Goal: Task Accomplishment & Management: Use online tool/utility

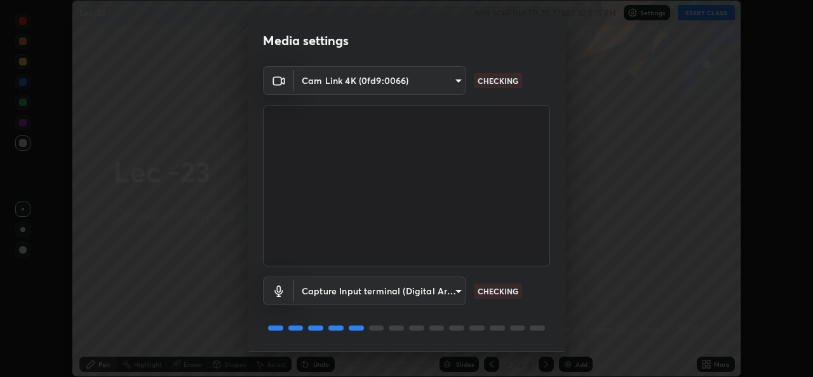
scroll to position [40, 0]
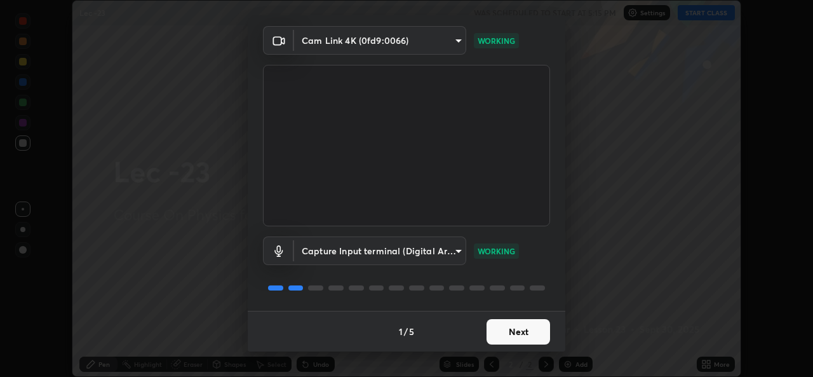
click at [506, 329] on button "Next" at bounding box center [519, 331] width 64 height 25
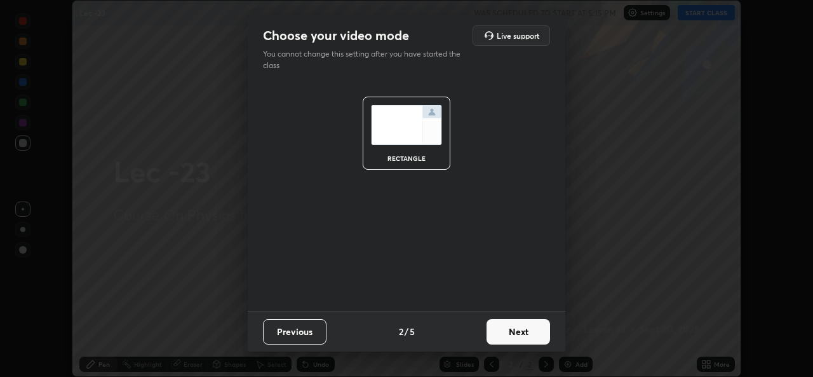
scroll to position [0, 0]
click at [508, 333] on button "Next" at bounding box center [519, 331] width 64 height 25
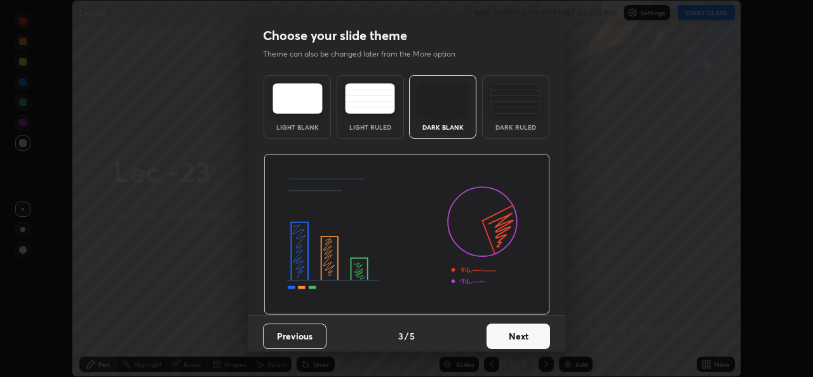
click at [508, 334] on button "Next" at bounding box center [519, 335] width 64 height 25
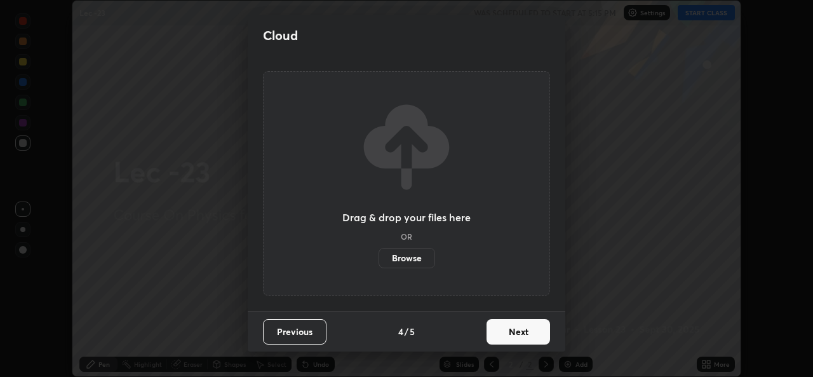
click at [507, 335] on button "Next" at bounding box center [519, 331] width 64 height 25
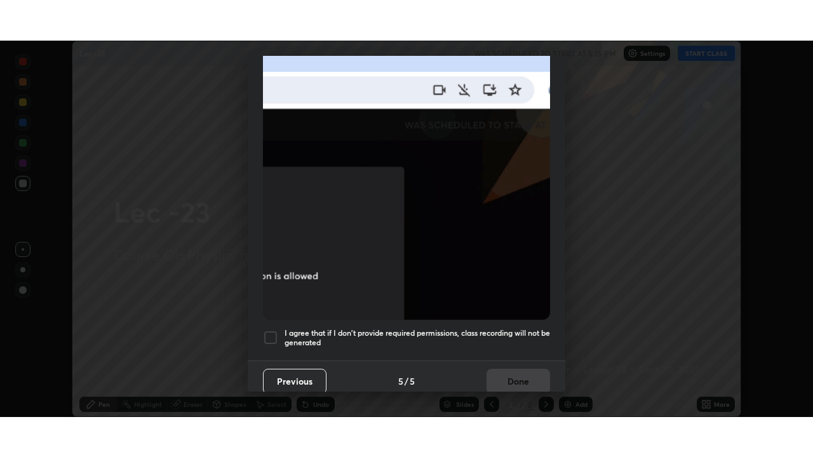
scroll to position [299, 0]
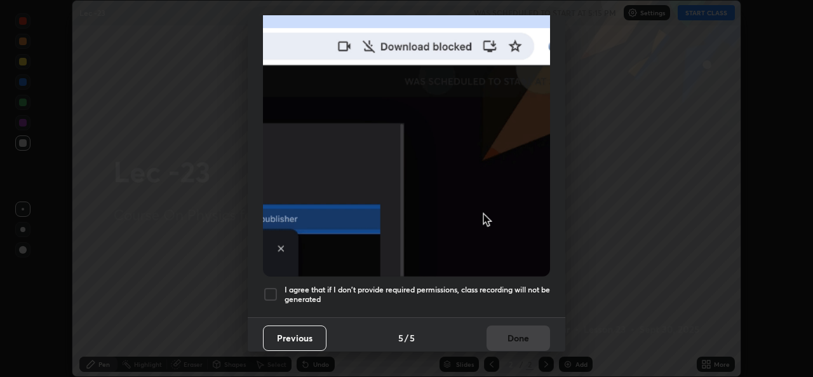
click at [269, 289] on div at bounding box center [270, 293] width 15 height 15
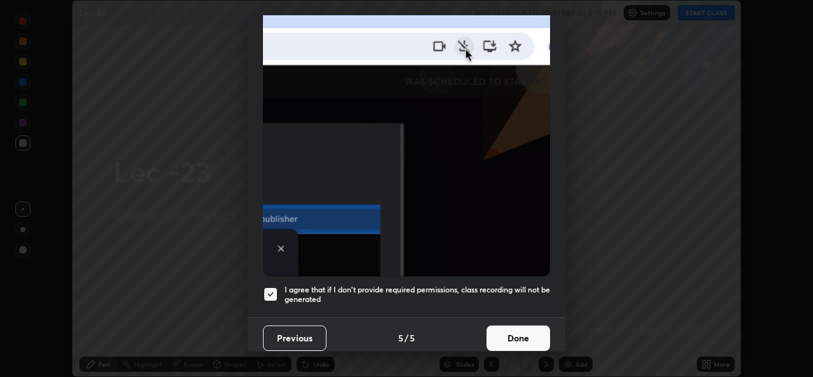
click at [509, 338] on button "Done" at bounding box center [519, 337] width 64 height 25
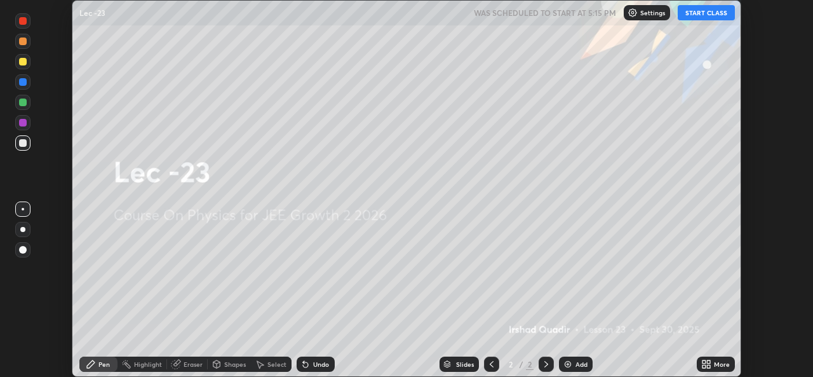
click at [703, 11] on button "START CLASS" at bounding box center [706, 12] width 57 height 15
click at [706, 366] on icon at bounding box center [706, 364] width 10 height 10
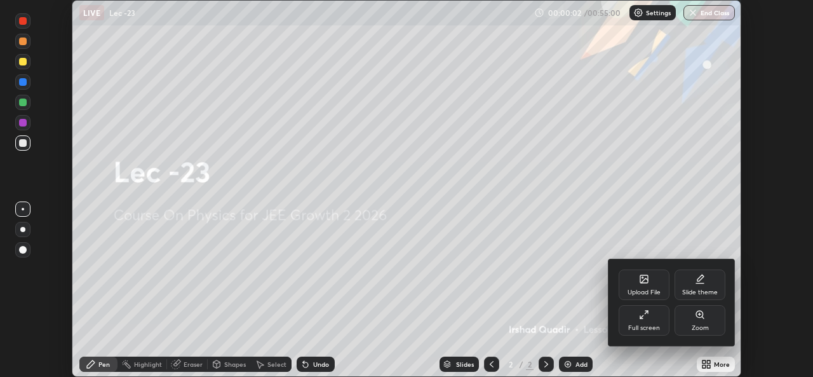
click at [707, 286] on div "Slide theme" at bounding box center [700, 284] width 51 height 30
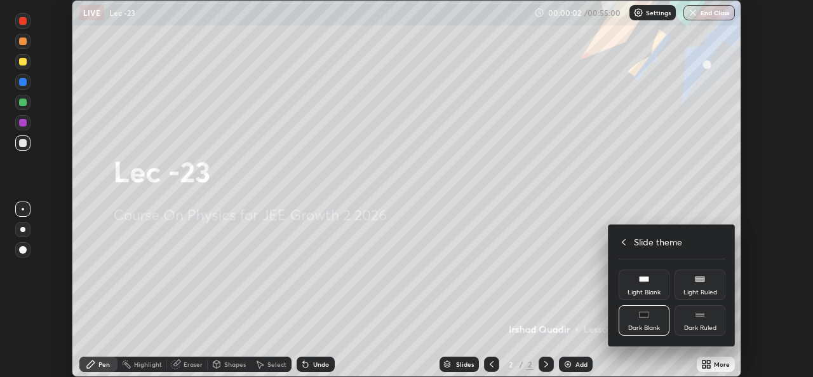
click at [709, 319] on div "Dark Ruled" at bounding box center [700, 320] width 51 height 30
click at [711, 360] on div at bounding box center [406, 188] width 813 height 377
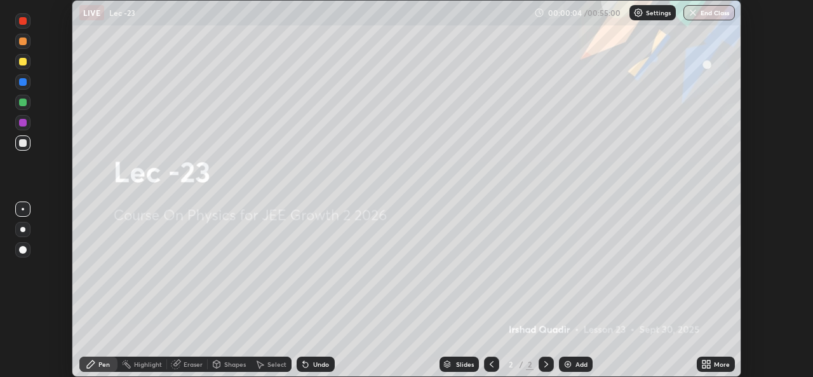
click at [551, 361] on div at bounding box center [546, 363] width 15 height 15
click at [575, 365] on div "Add" at bounding box center [581, 364] width 12 height 6
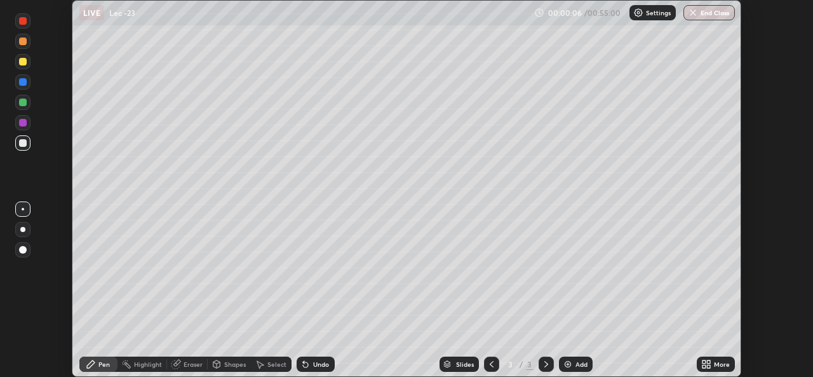
click at [713, 363] on div "More" at bounding box center [716, 363] width 38 height 15
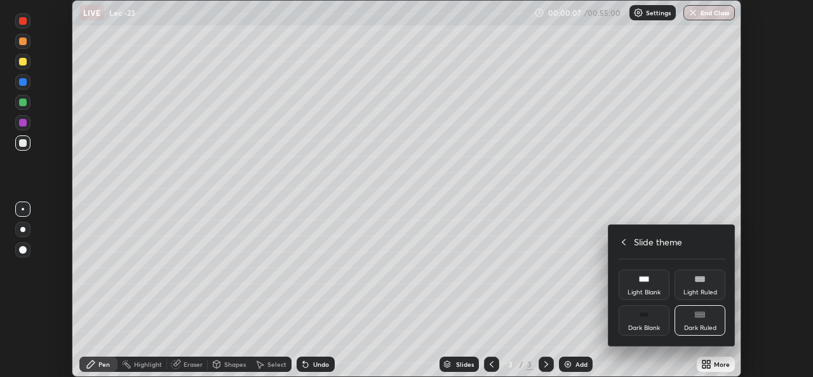
click at [622, 239] on icon at bounding box center [624, 242] width 10 height 10
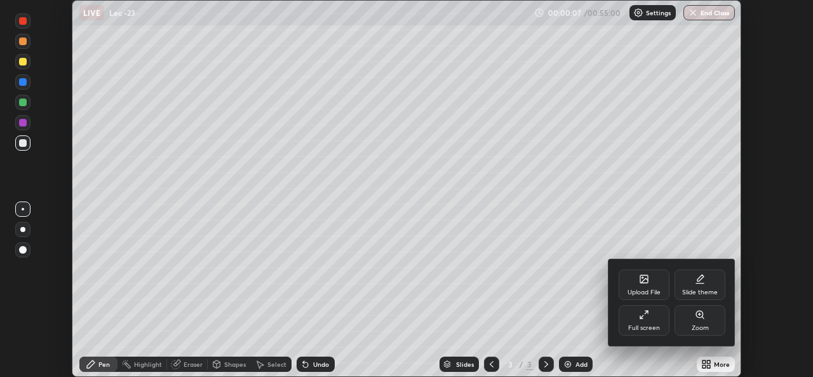
scroll to position [457, 813]
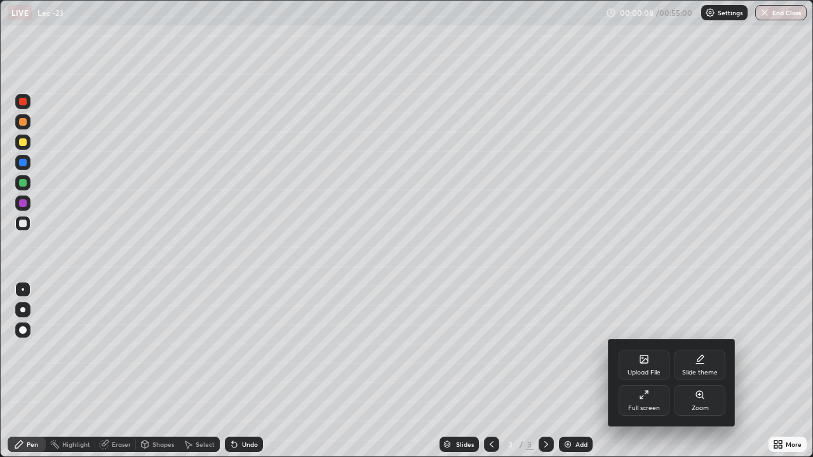
click at [646, 376] on icon at bounding box center [646, 392] width 3 height 3
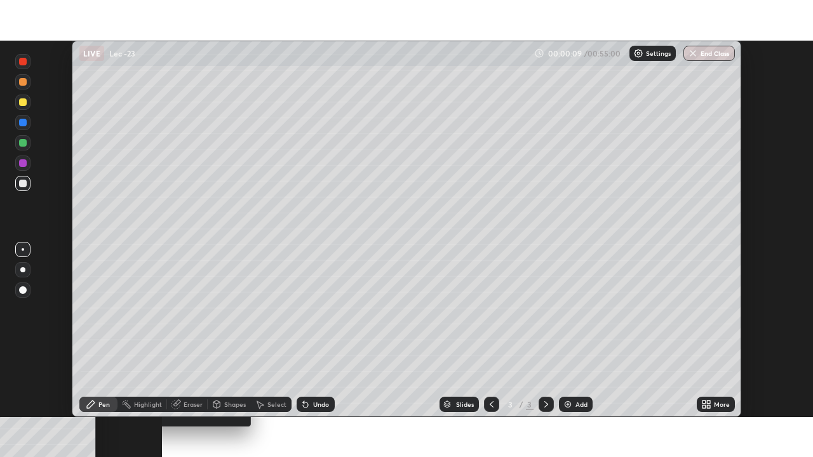
scroll to position [63142, 62706]
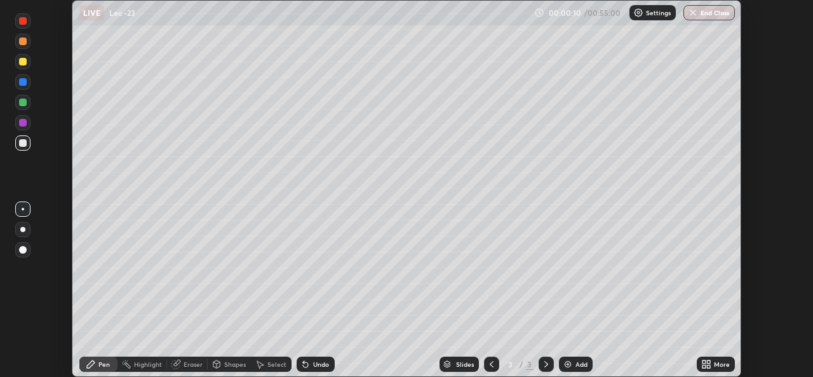
click at [716, 366] on div "More" at bounding box center [722, 364] width 16 height 6
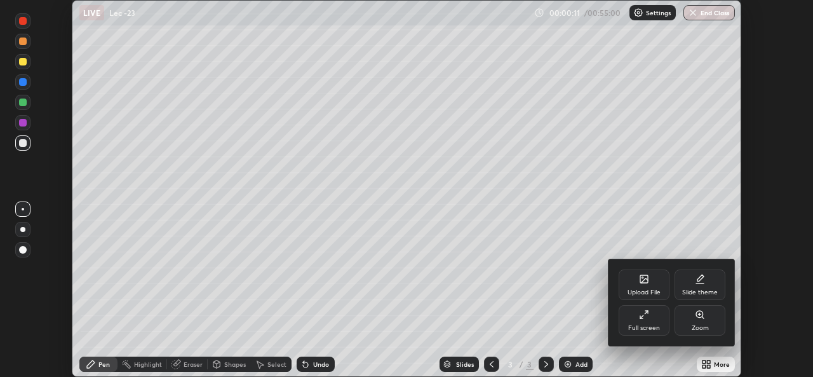
click at [645, 316] on icon at bounding box center [644, 314] width 10 height 10
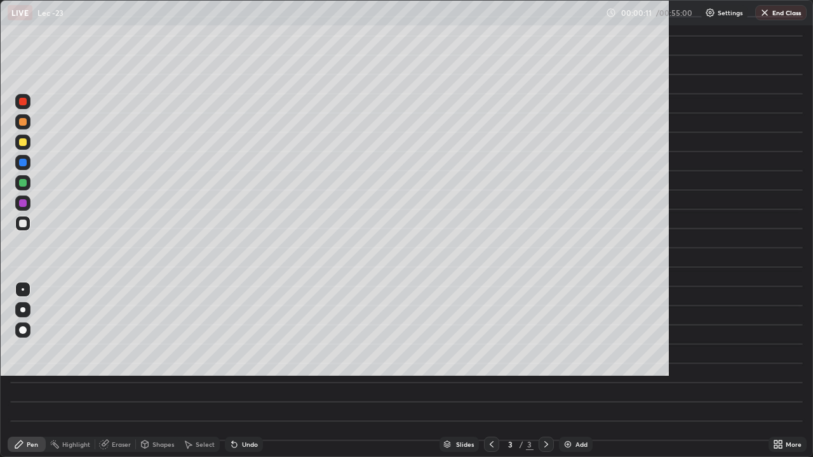
scroll to position [457, 813]
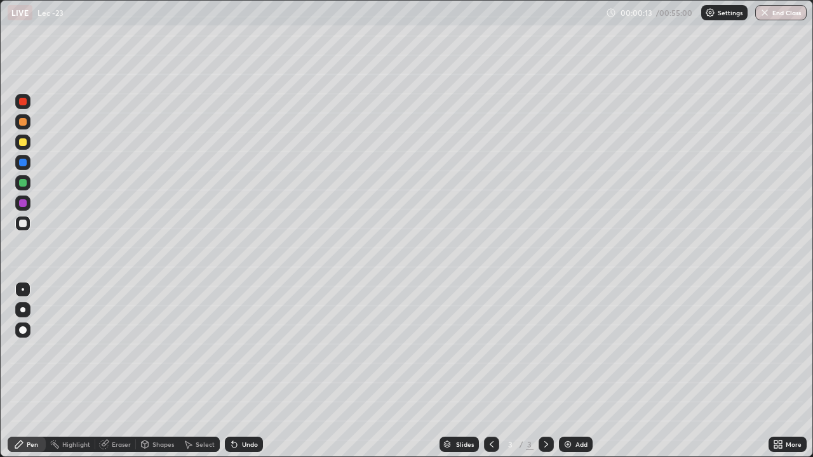
click at [27, 184] on div at bounding box center [22, 182] width 15 height 15
click at [246, 376] on div "Undo" at bounding box center [250, 444] width 16 height 6
click at [23, 147] on div at bounding box center [22, 142] width 15 height 15
click at [577, 376] on div "Add" at bounding box center [581, 444] width 12 height 6
click at [728, 13] on p "Settings" at bounding box center [730, 13] width 25 height 6
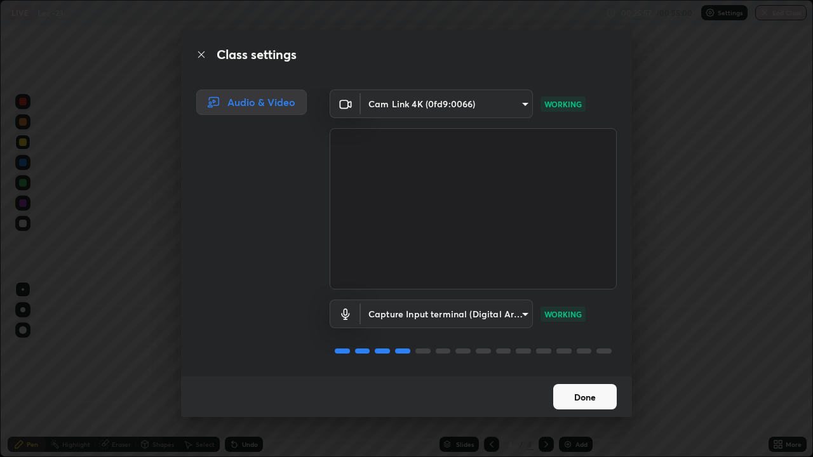
click at [591, 376] on button "Done" at bounding box center [585, 396] width 64 height 25
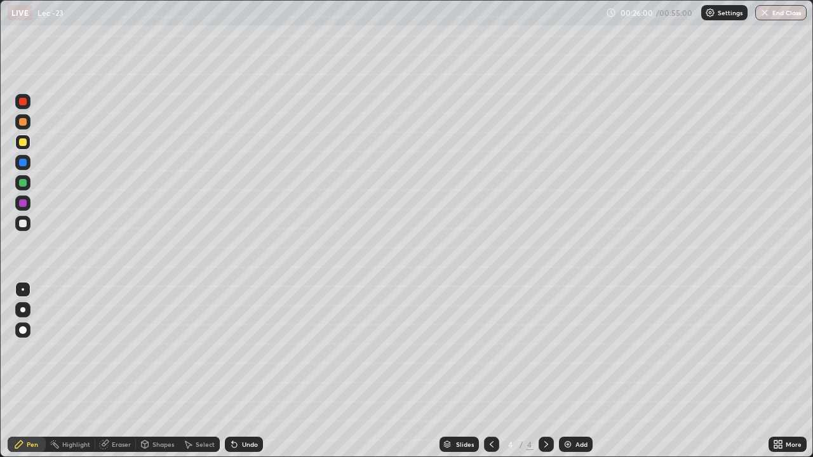
click at [713, 10] on img at bounding box center [710, 13] width 10 height 10
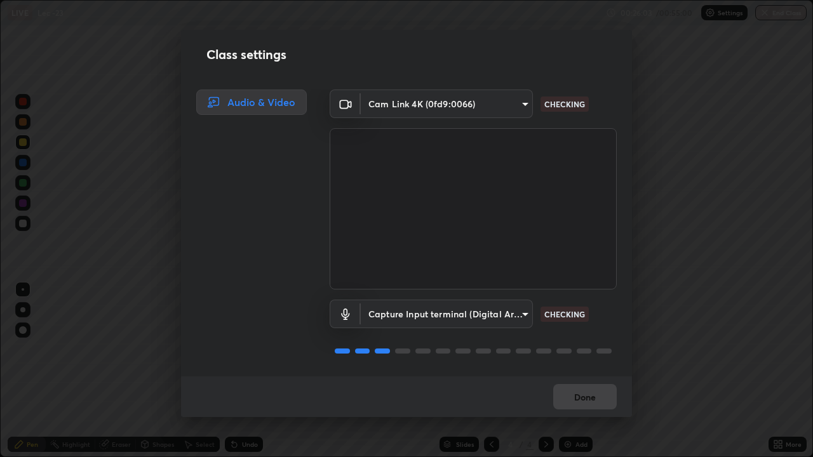
click at [508, 107] on body "Erase all LIVE Lec -23 00:26:03 / 00:55:00 Settings End Class Setting up your l…" at bounding box center [406, 228] width 813 height 457
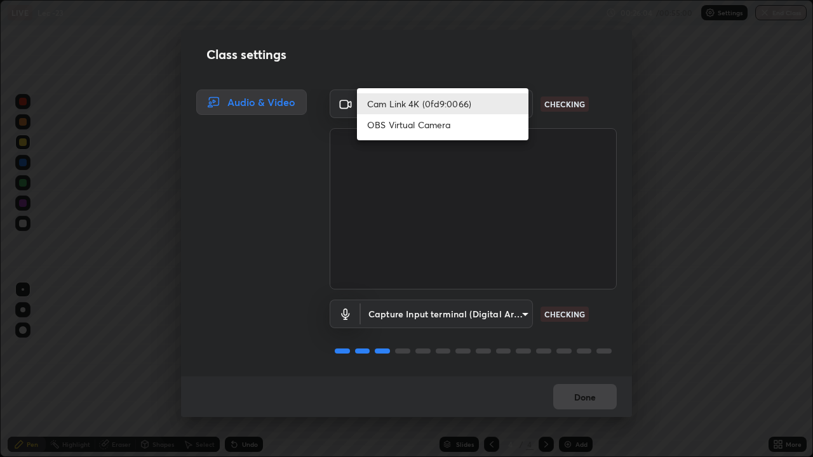
click at [471, 109] on li "Cam Link 4K (0fd9:0066)" at bounding box center [443, 103] width 172 height 21
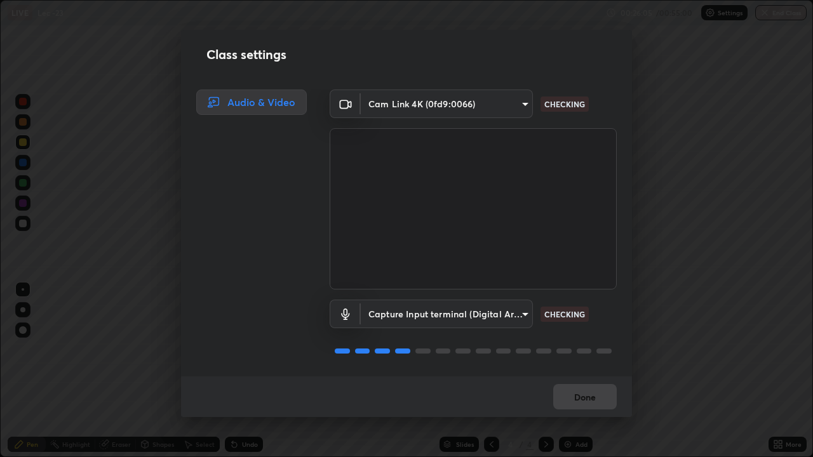
click at [496, 314] on body "Erase all LIVE Lec -23 00:26:05 / 00:55:00 Settings End Class Setting up your l…" at bounding box center [406, 228] width 813 height 457
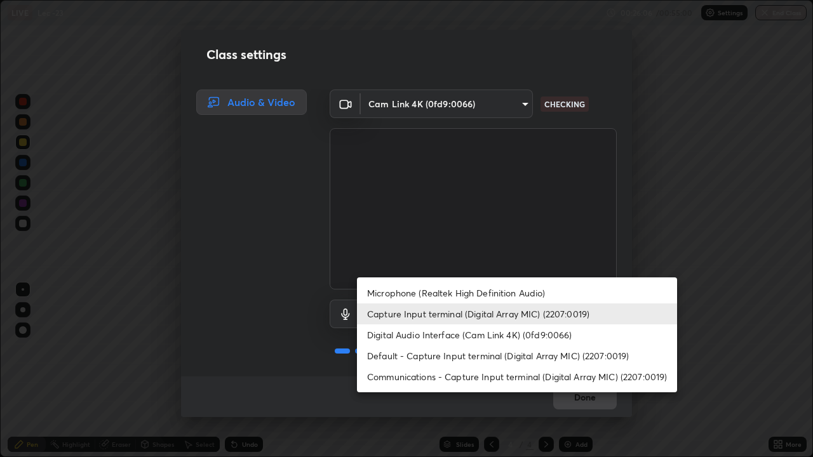
click at [452, 351] on li "Default - Capture Input terminal (Digital Array MIC) (2207:0019)" at bounding box center [517, 356] width 320 height 21
type input "default"
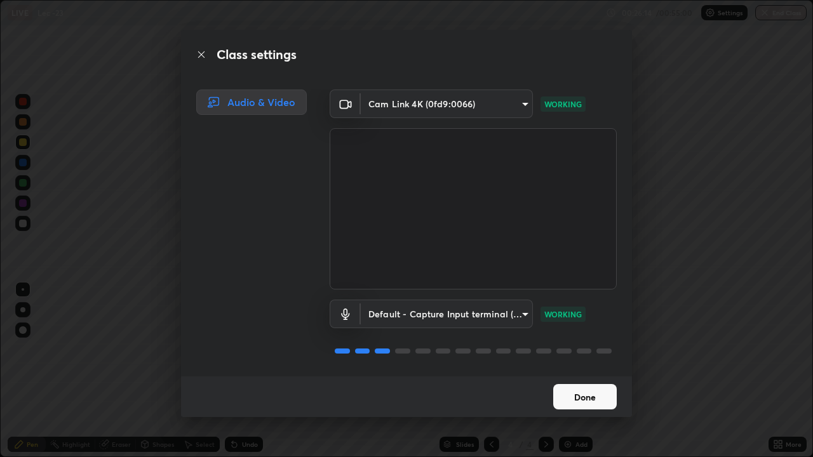
click at [592, 376] on button "Done" at bounding box center [585, 396] width 64 height 25
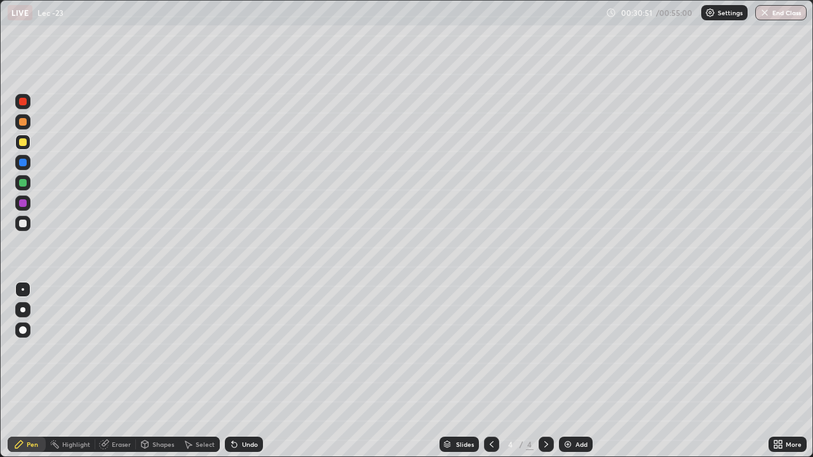
click at [575, 376] on div "Add" at bounding box center [581, 444] width 12 height 6
click at [121, 376] on div "Eraser" at bounding box center [121, 444] width 19 height 6
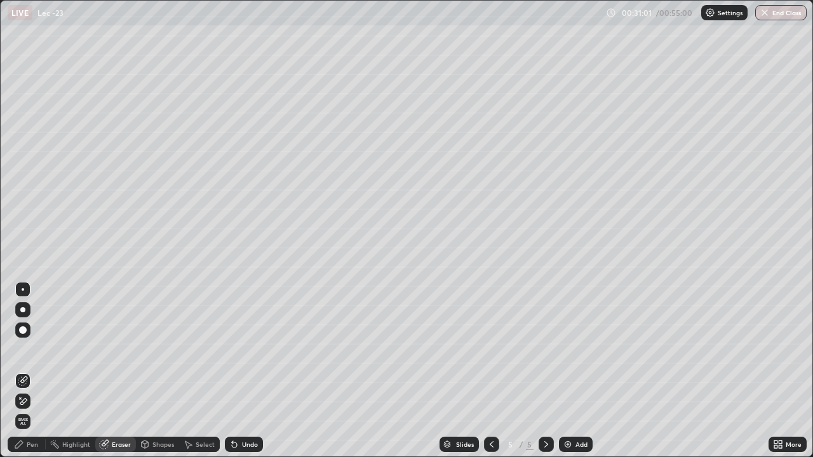
click at [35, 376] on div "Pen" at bounding box center [32, 444] width 11 height 6
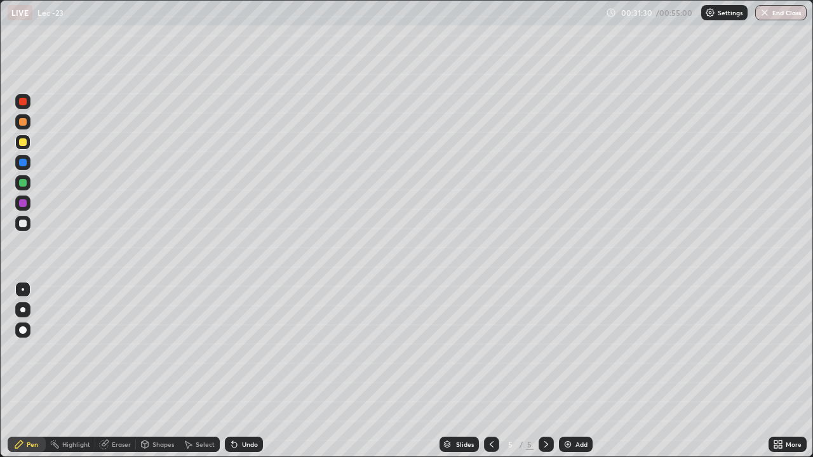
click at [163, 376] on div "Shapes" at bounding box center [163, 444] width 22 height 6
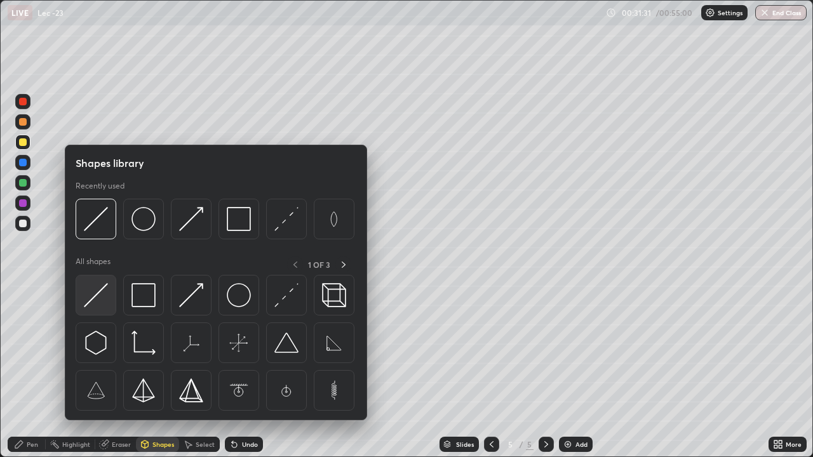
click at [97, 293] on img at bounding box center [96, 295] width 24 height 24
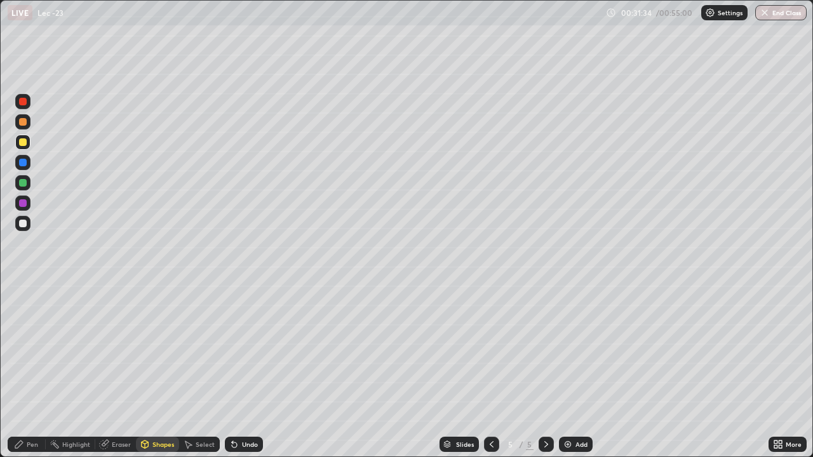
click at [27, 376] on div "Pen" at bounding box center [32, 444] width 11 height 6
click at [147, 376] on icon at bounding box center [145, 445] width 7 height 8
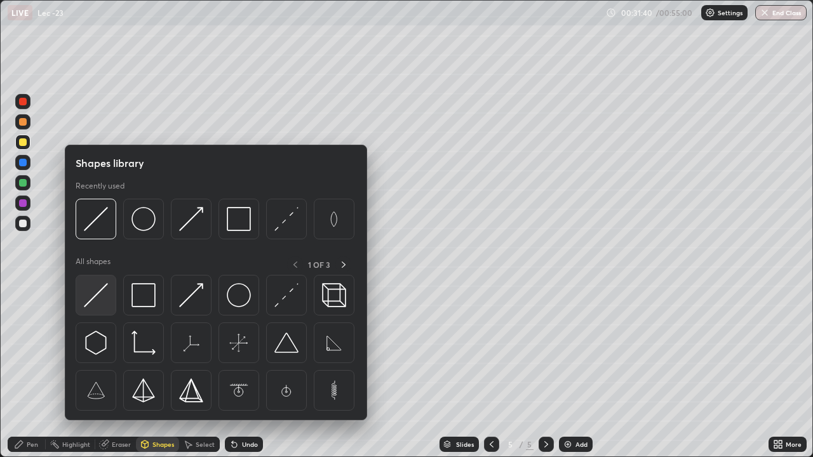
click at [95, 300] on img at bounding box center [96, 295] width 24 height 24
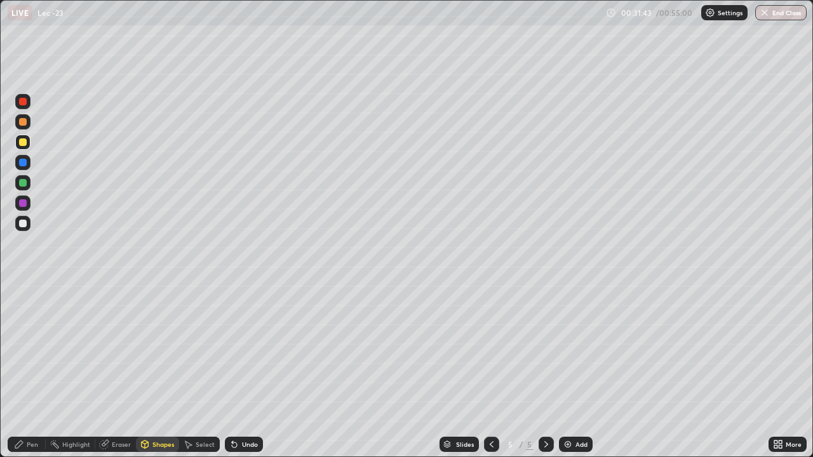
click at [25, 201] on div at bounding box center [23, 203] width 8 height 8
click at [24, 180] on div at bounding box center [23, 183] width 8 height 8
click at [245, 376] on div "Undo" at bounding box center [250, 444] width 16 height 6
click at [246, 376] on div "Undo" at bounding box center [244, 444] width 38 height 15
click at [27, 376] on div "Pen" at bounding box center [32, 444] width 11 height 6
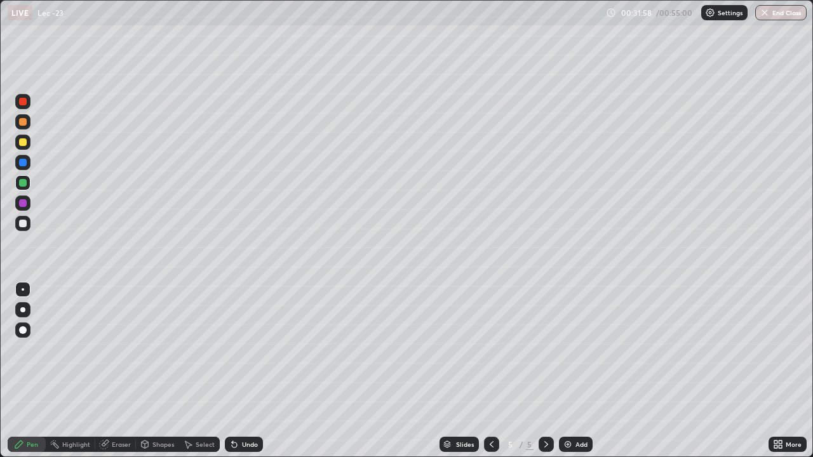
click at [168, 376] on div "Shapes" at bounding box center [163, 444] width 22 height 6
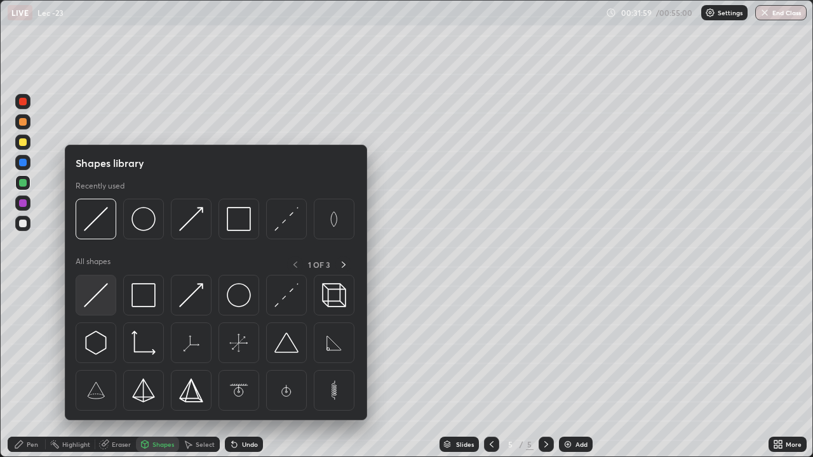
click at [102, 297] on img at bounding box center [96, 295] width 24 height 24
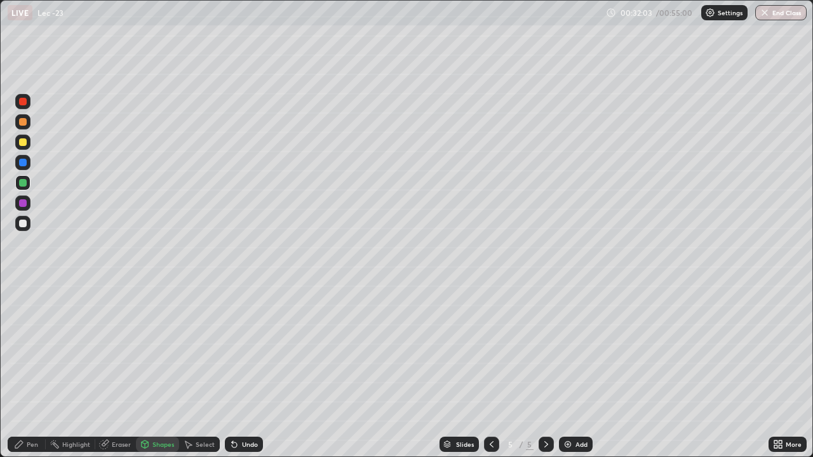
click at [44, 376] on div "Pen" at bounding box center [27, 444] width 38 height 15
click at [125, 376] on div "Eraser" at bounding box center [115, 444] width 41 height 15
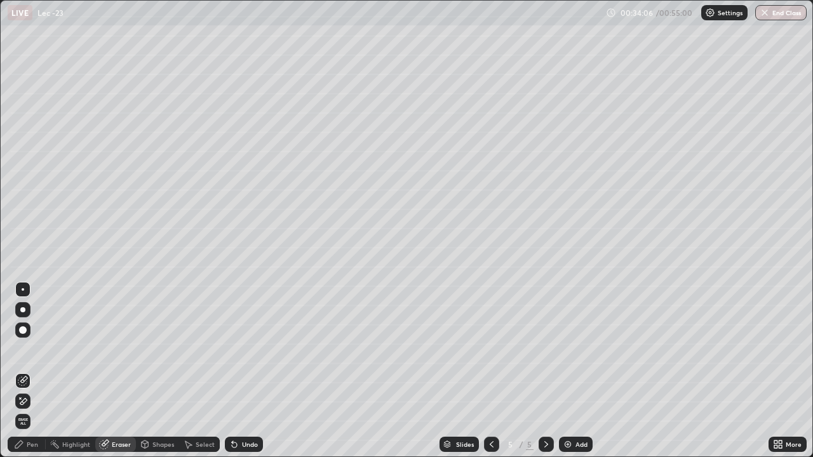
click at [109, 376] on div "Eraser" at bounding box center [115, 444] width 41 height 15
click at [115, 376] on div "Eraser" at bounding box center [115, 444] width 41 height 15
click at [118, 376] on div "Eraser" at bounding box center [121, 444] width 19 height 6
click at [24, 376] on icon at bounding box center [23, 380] width 7 height 6
click at [31, 376] on div "Pen" at bounding box center [27, 444] width 38 height 15
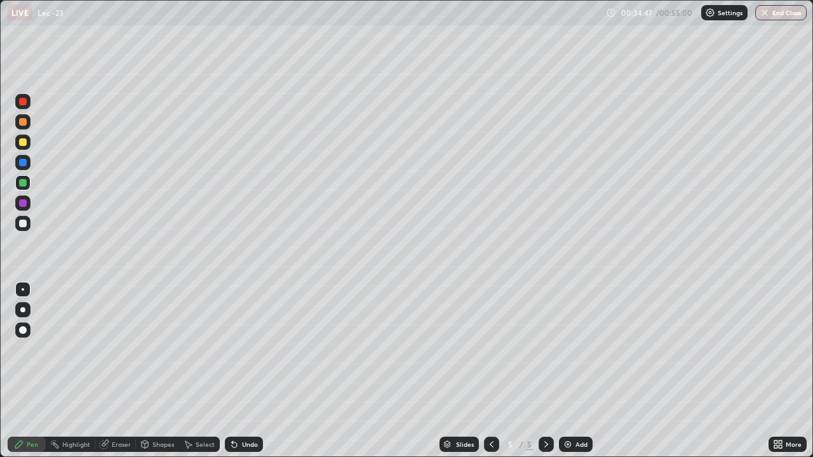
click at [166, 376] on div "Shapes" at bounding box center [163, 444] width 22 height 6
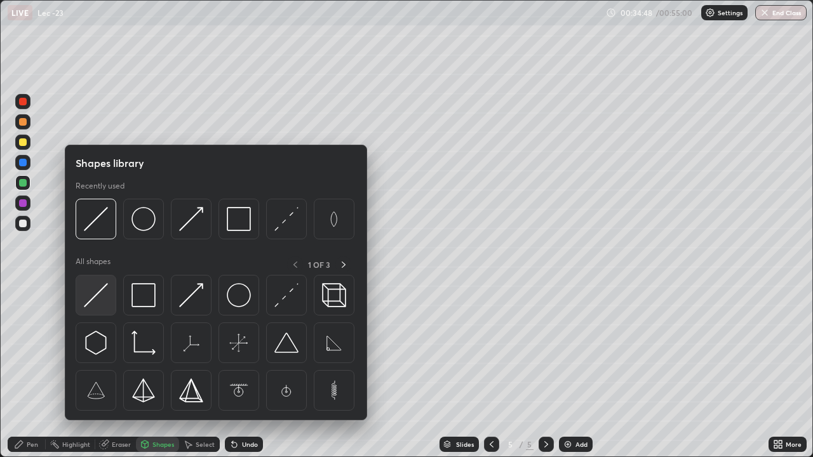
click at [97, 295] on img at bounding box center [96, 295] width 24 height 24
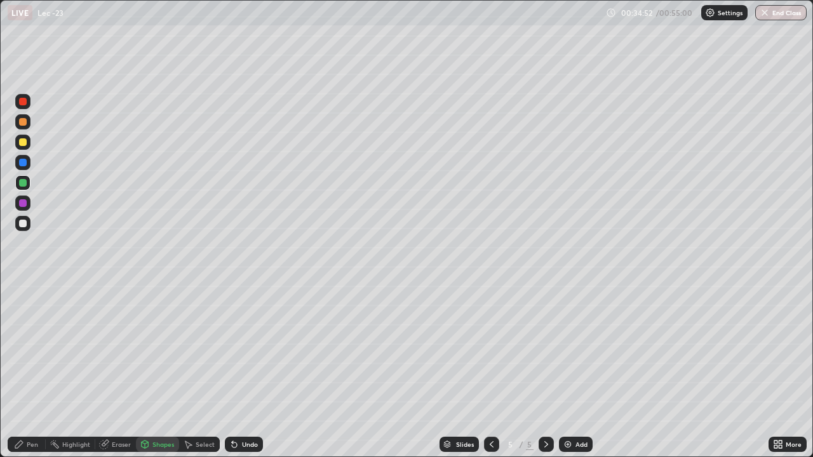
click at [24, 376] on div "Pen" at bounding box center [27, 444] width 38 height 15
click at [163, 376] on div "Shapes" at bounding box center [163, 444] width 22 height 6
click at [34, 376] on div "Pen" at bounding box center [32, 444] width 11 height 6
click at [26, 149] on div at bounding box center [22, 142] width 15 height 15
click at [568, 376] on img at bounding box center [568, 445] width 10 height 10
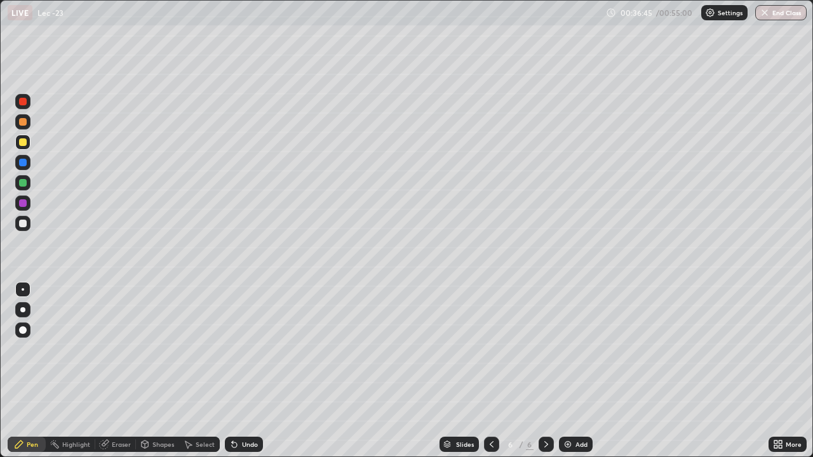
click at [24, 124] on div at bounding box center [23, 122] width 8 height 8
click at [26, 102] on div at bounding box center [23, 102] width 8 height 8
click at [163, 376] on div "Shapes" at bounding box center [157, 444] width 43 height 15
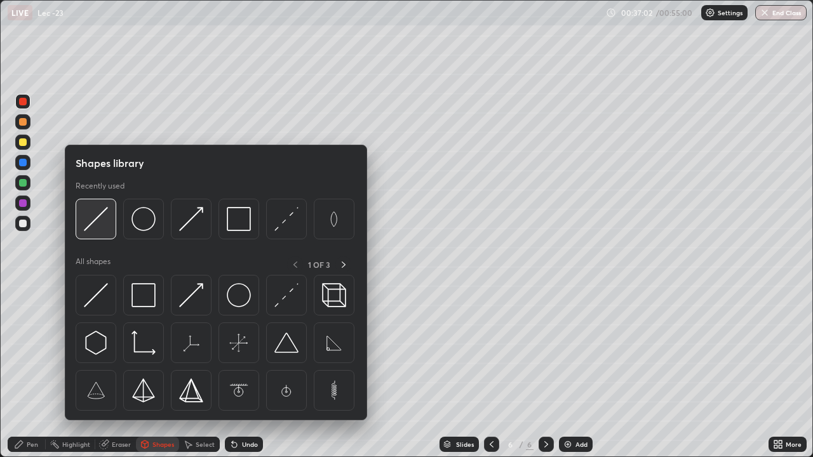
click at [100, 222] on img at bounding box center [96, 219] width 24 height 24
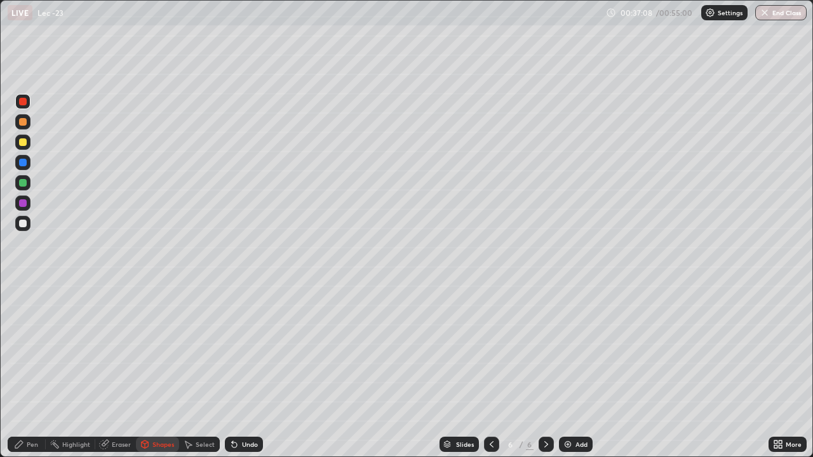
click at [22, 141] on div at bounding box center [23, 142] width 8 height 8
click at [34, 376] on div "Pen" at bounding box center [32, 444] width 11 height 6
click at [157, 376] on div "Shapes" at bounding box center [157, 444] width 43 height 15
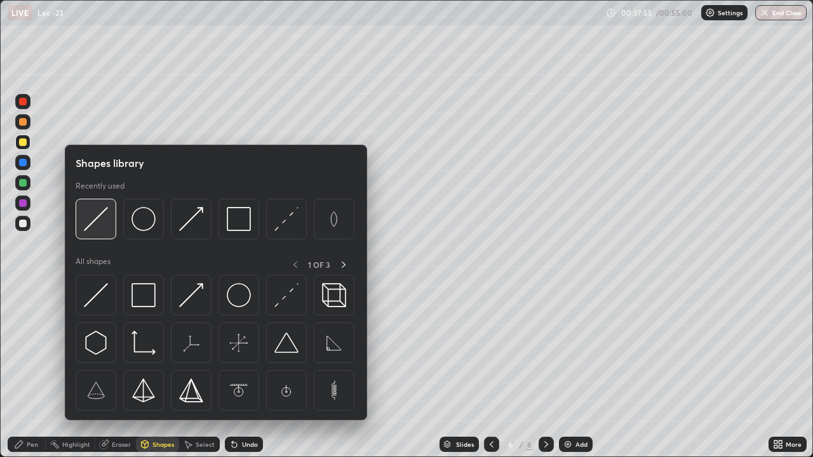
click at [95, 227] on img at bounding box center [96, 219] width 24 height 24
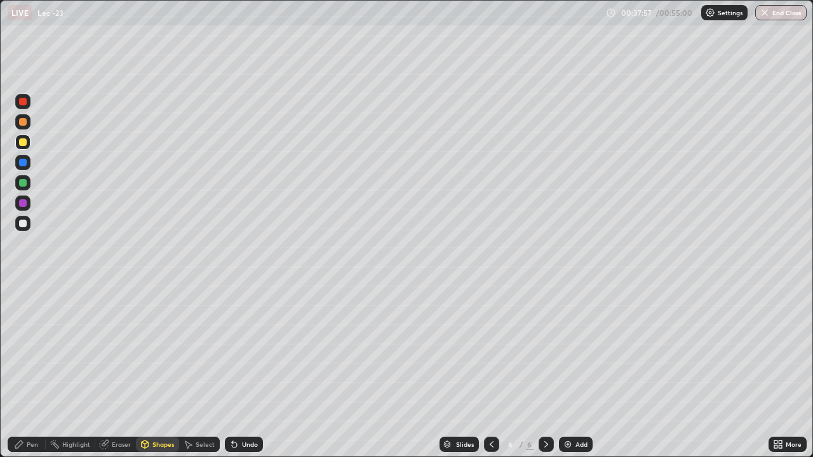
click at [154, 376] on div "Shapes" at bounding box center [163, 444] width 22 height 6
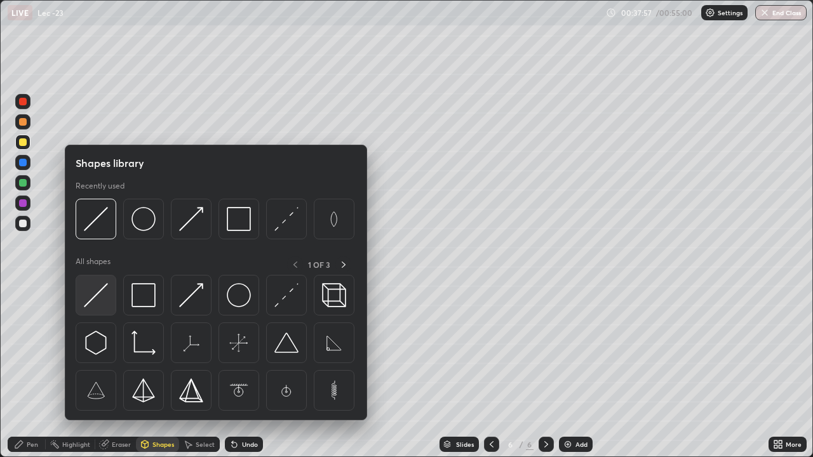
click at [97, 292] on img at bounding box center [96, 295] width 24 height 24
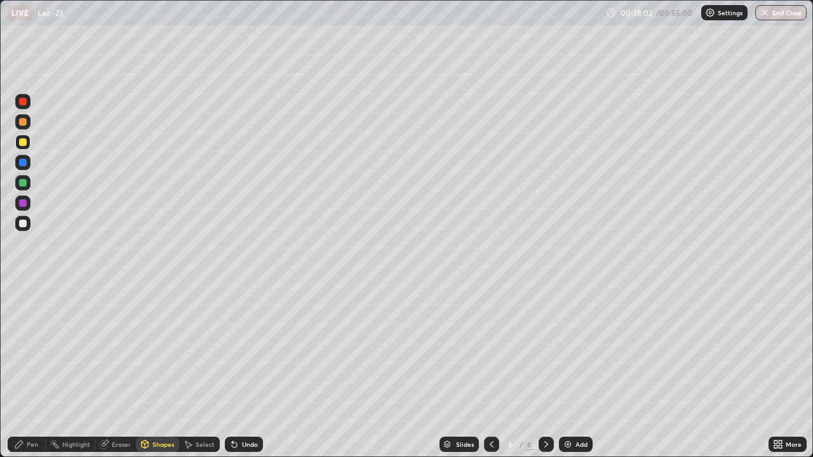
click at [38, 376] on div "Pen" at bounding box center [27, 444] width 38 height 15
click at [25, 182] on div at bounding box center [23, 183] width 8 height 8
click at [25, 224] on div at bounding box center [23, 224] width 8 height 8
click at [27, 146] on div at bounding box center [22, 142] width 15 height 15
click at [163, 376] on div "Shapes" at bounding box center [163, 444] width 22 height 6
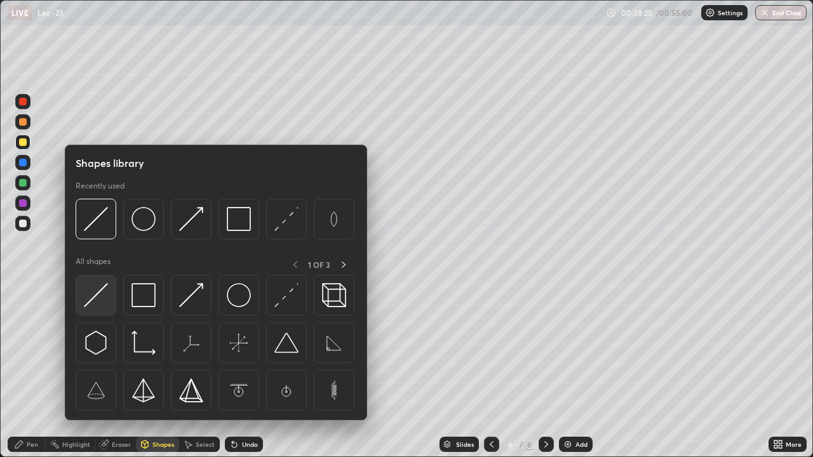
click at [88, 305] on img at bounding box center [96, 295] width 24 height 24
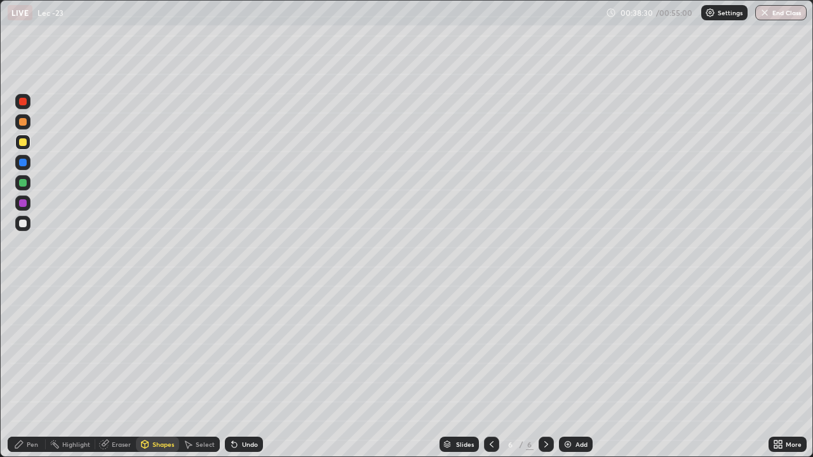
click at [27, 102] on div at bounding box center [22, 101] width 15 height 15
click at [34, 376] on div "Pen" at bounding box center [27, 444] width 38 height 15
click at [168, 376] on div "Shapes" at bounding box center [163, 444] width 22 height 6
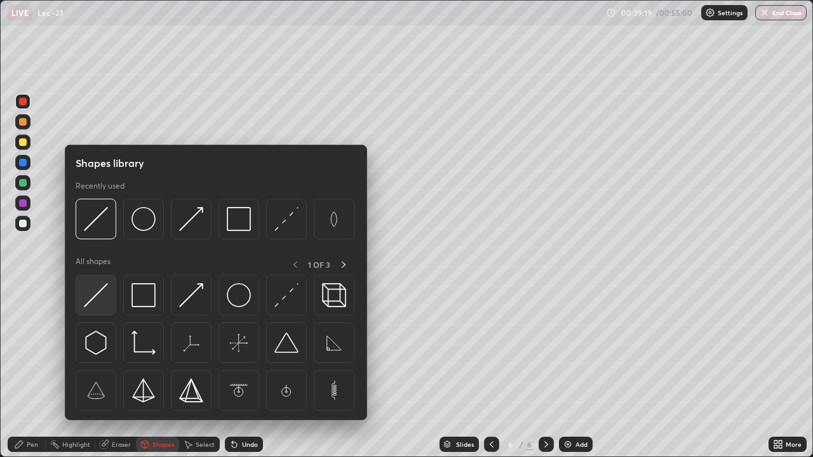
click at [93, 299] on img at bounding box center [96, 295] width 24 height 24
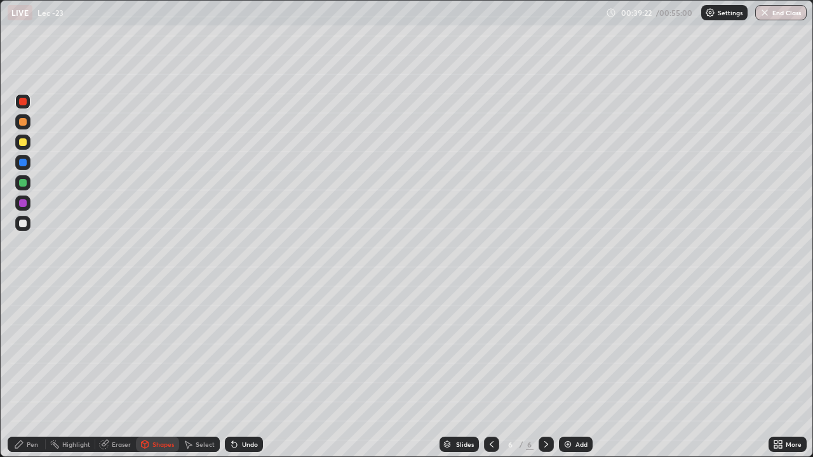
click at [42, 376] on div "Pen" at bounding box center [27, 444] width 38 height 15
click at [26, 224] on div at bounding box center [23, 224] width 8 height 8
click at [162, 376] on div "Shapes" at bounding box center [163, 444] width 22 height 6
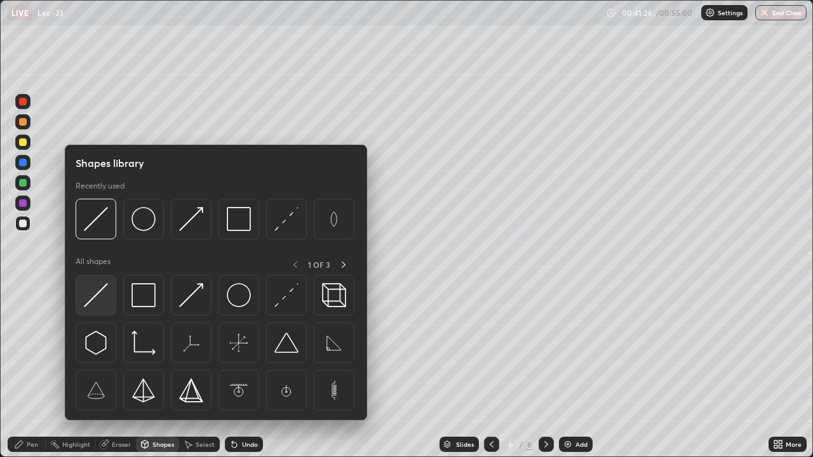
click at [91, 295] on img at bounding box center [96, 295] width 24 height 24
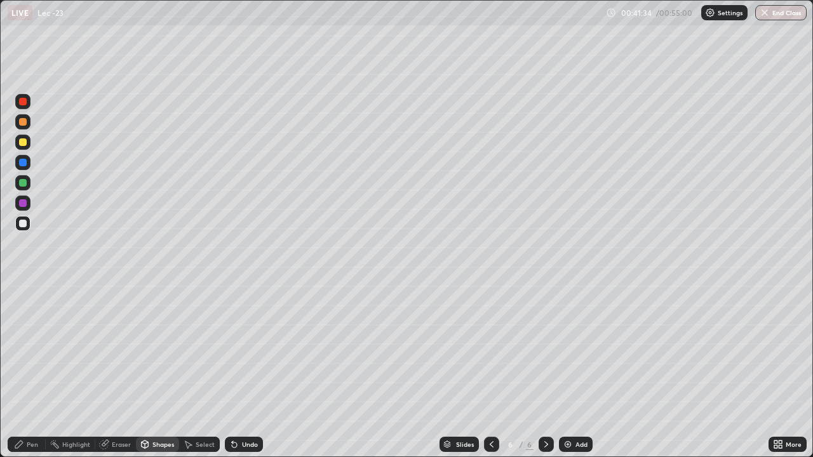
click at [32, 376] on div "Pen" at bounding box center [32, 444] width 11 height 6
click at [114, 376] on div "Eraser" at bounding box center [115, 444] width 41 height 15
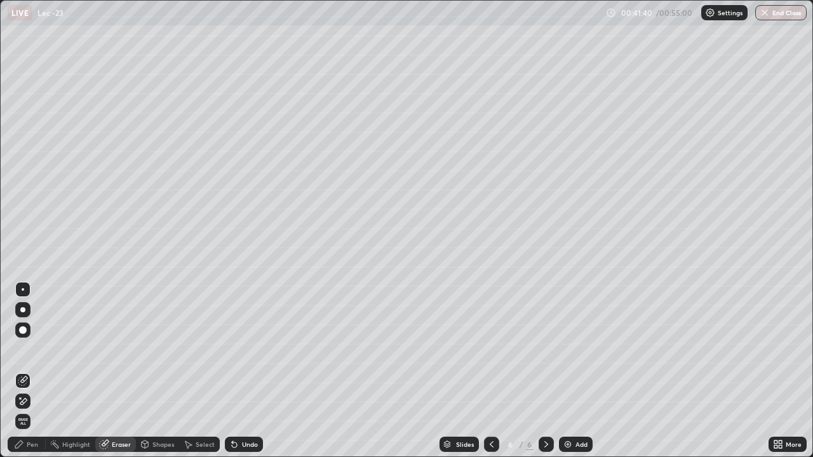
click at [34, 376] on div "Pen" at bounding box center [32, 444] width 11 height 6
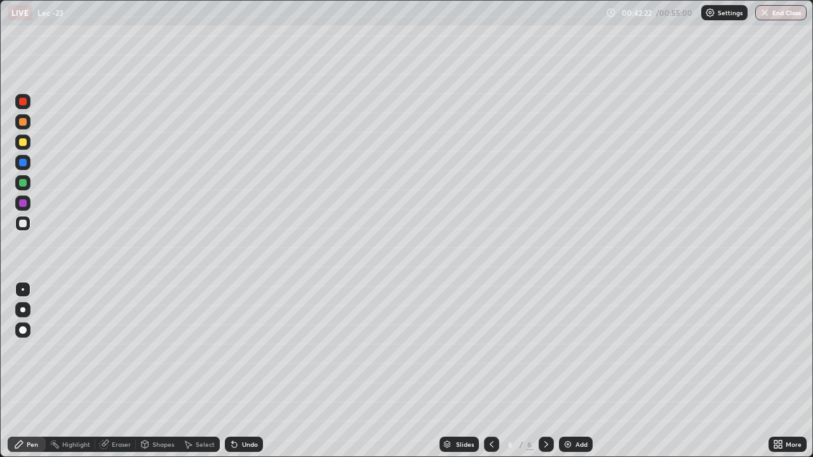
click at [24, 107] on div at bounding box center [22, 101] width 15 height 15
click at [22, 145] on div at bounding box center [23, 142] width 8 height 8
click at [23, 124] on div at bounding box center [23, 122] width 8 height 8
click at [585, 376] on div "Add" at bounding box center [581, 444] width 12 height 6
click at [23, 102] on div at bounding box center [23, 102] width 8 height 8
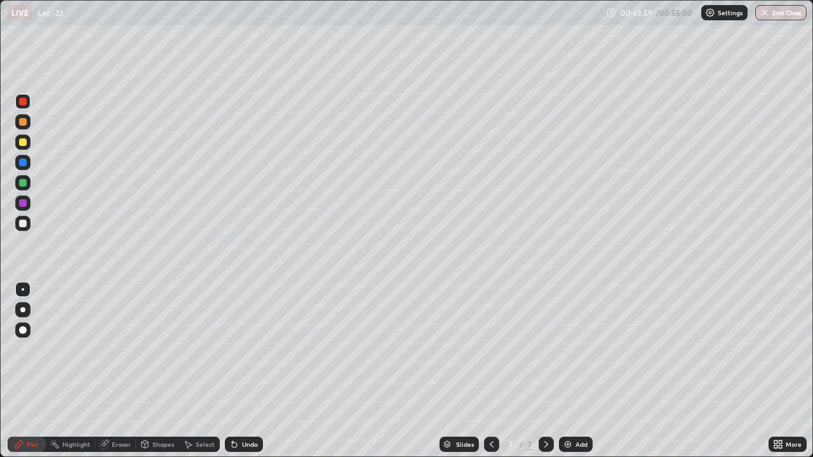
click at [26, 184] on div at bounding box center [23, 183] width 8 height 8
click at [157, 376] on div "Shapes" at bounding box center [163, 444] width 22 height 6
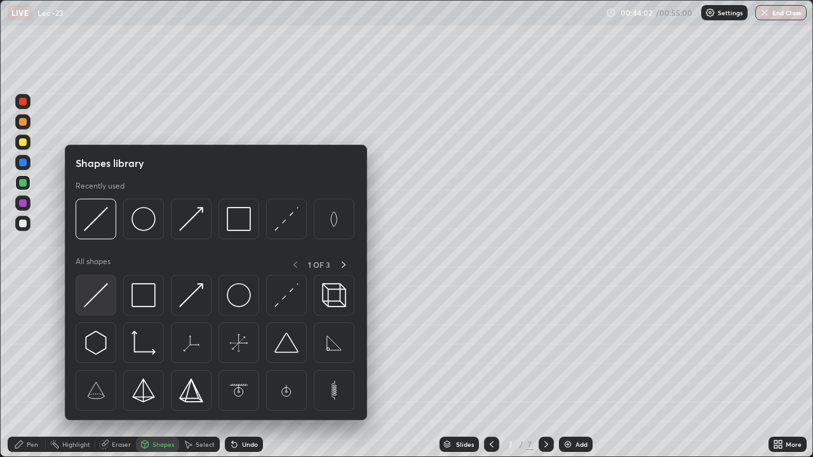
click at [103, 291] on img at bounding box center [96, 295] width 24 height 24
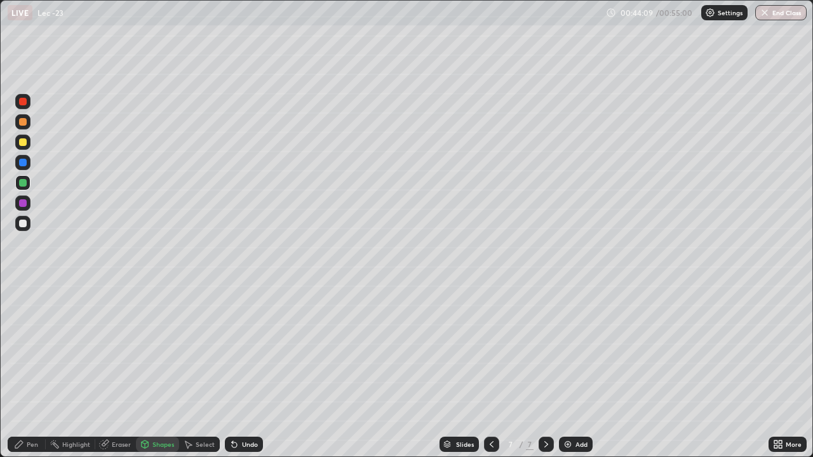
click at [157, 376] on div "Shapes" at bounding box center [163, 444] width 22 height 6
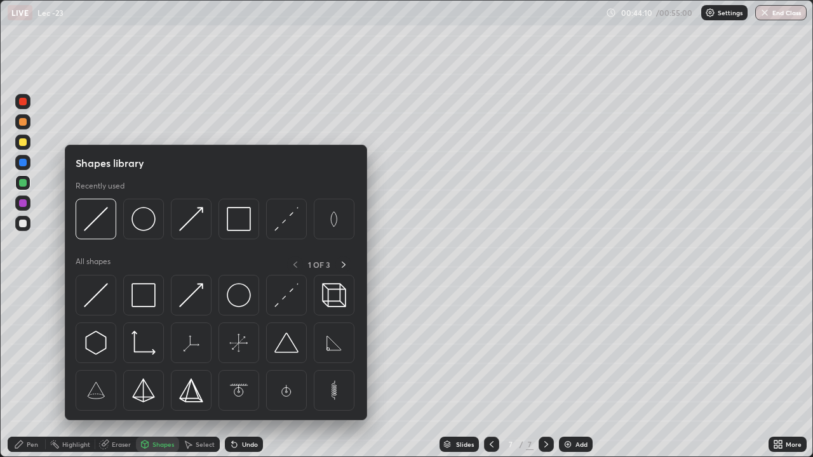
click at [24, 102] on div at bounding box center [23, 102] width 8 height 8
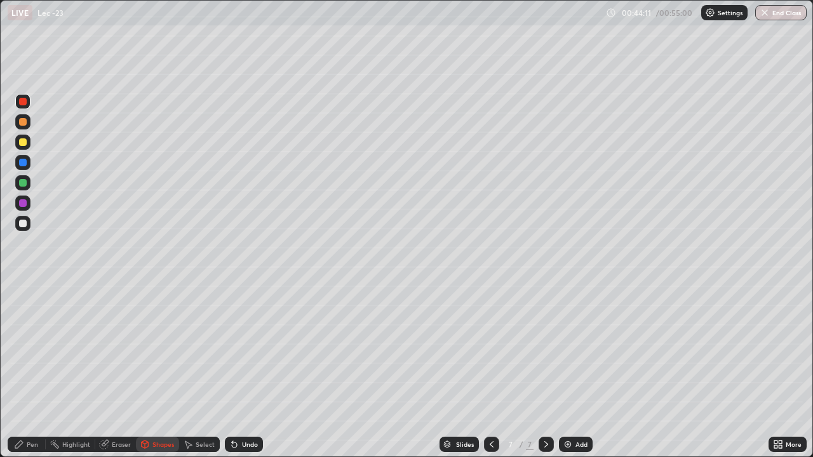
click at [162, 376] on div "Shapes" at bounding box center [163, 444] width 22 height 6
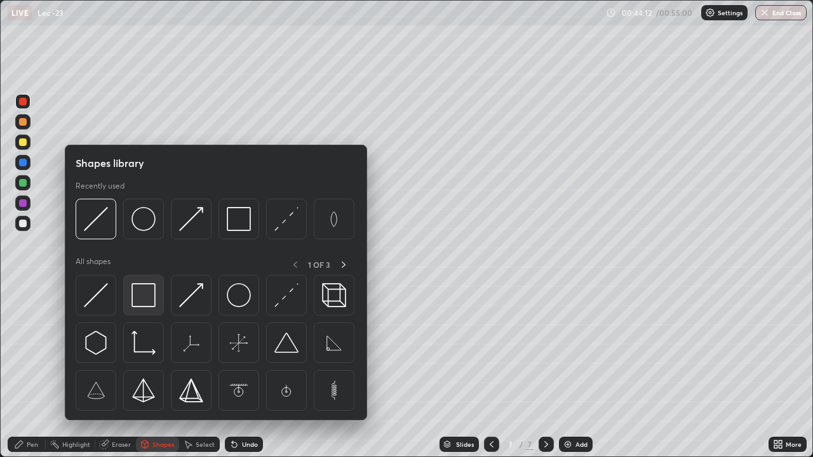
click at [135, 292] on img at bounding box center [143, 295] width 24 height 24
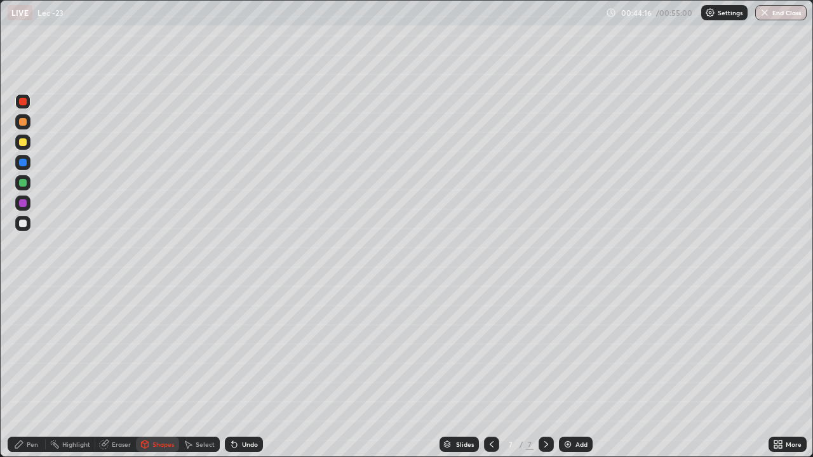
click at [30, 376] on div "Pen" at bounding box center [27, 444] width 38 height 15
click at [121, 376] on div "Eraser" at bounding box center [121, 444] width 19 height 6
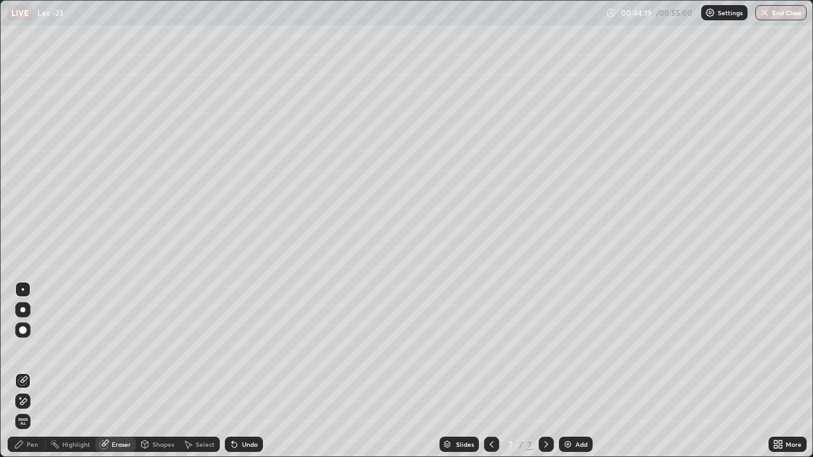
click at [158, 376] on div "Shapes" at bounding box center [163, 444] width 22 height 6
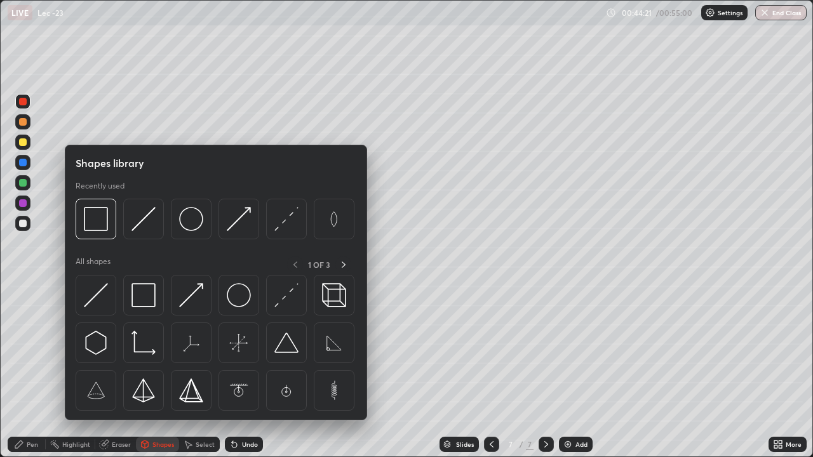
click at [25, 224] on div at bounding box center [23, 224] width 8 height 8
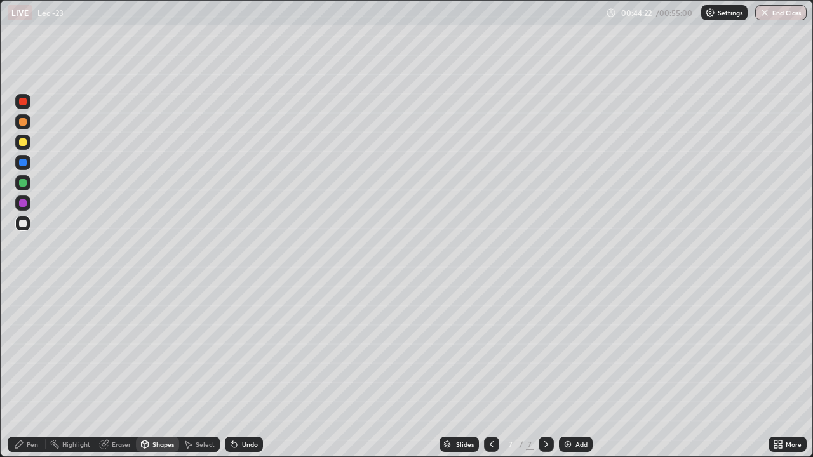
click at [153, 376] on div "Shapes" at bounding box center [163, 444] width 22 height 6
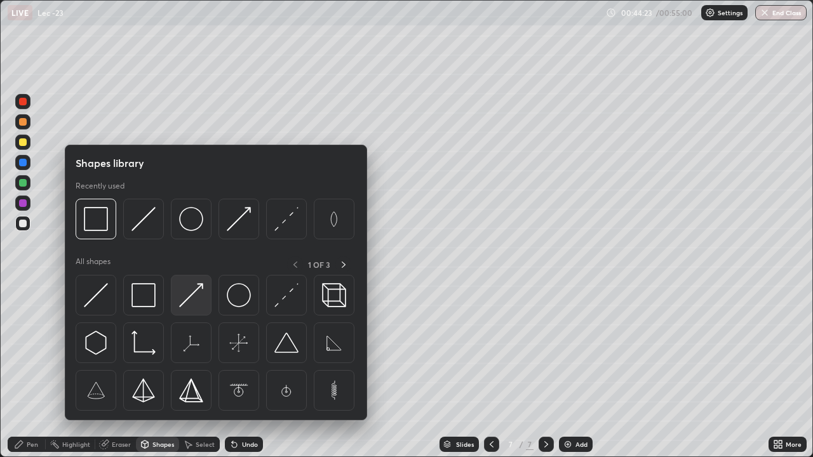
click at [185, 299] on img at bounding box center [191, 295] width 24 height 24
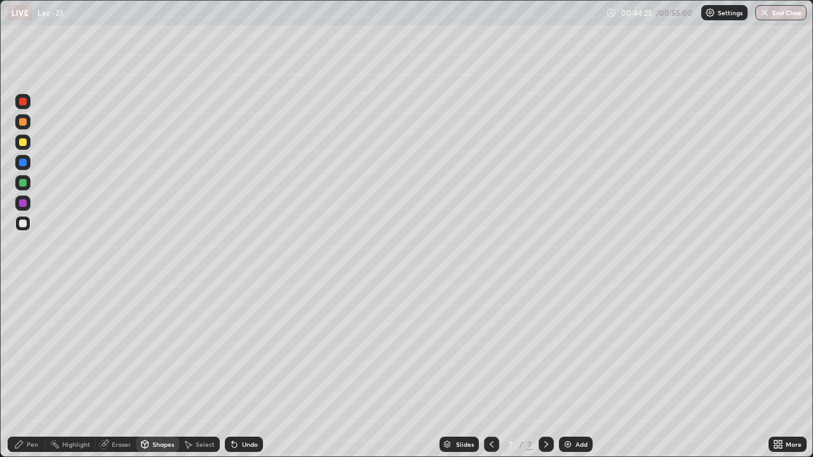
click at [30, 376] on div "Pen" at bounding box center [32, 444] width 11 height 6
click at [158, 376] on div "Shapes" at bounding box center [163, 444] width 22 height 6
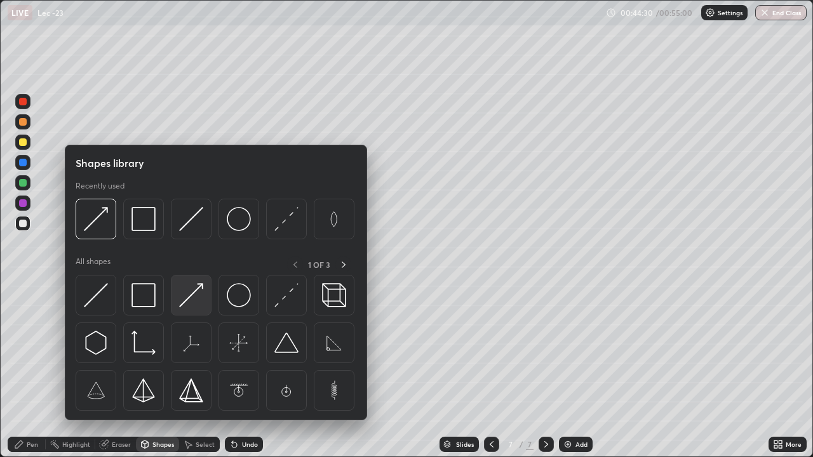
click at [185, 297] on img at bounding box center [191, 295] width 24 height 24
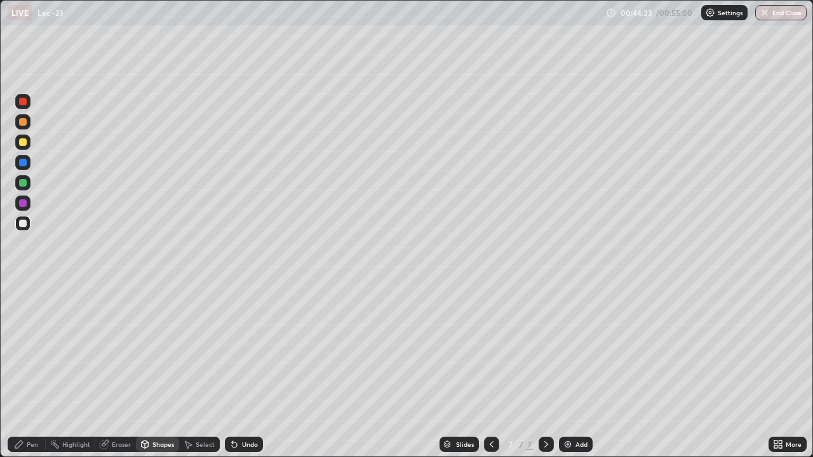
click at [37, 376] on div "Pen" at bounding box center [32, 444] width 11 height 6
click at [156, 376] on div "Shapes" at bounding box center [163, 444] width 22 height 6
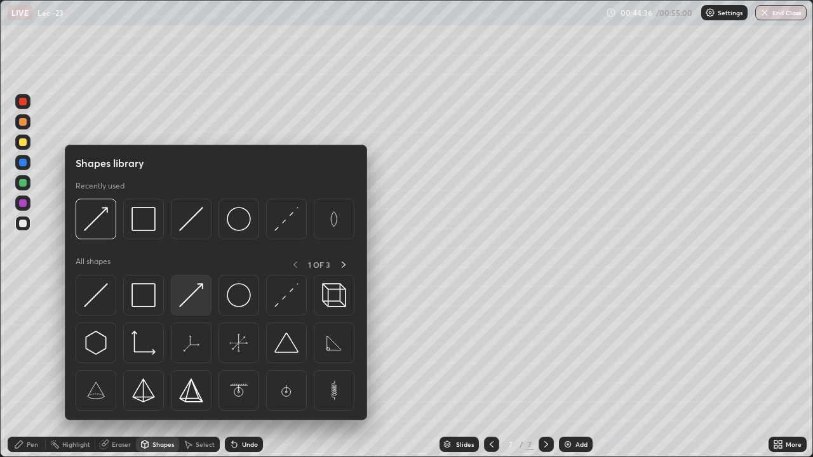
click at [185, 298] on img at bounding box center [191, 295] width 24 height 24
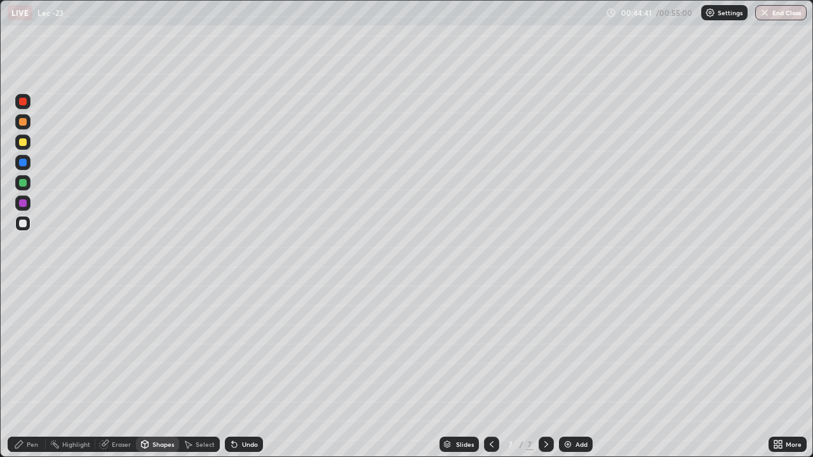
click at [243, 376] on div "Undo" at bounding box center [250, 444] width 16 height 6
click at [241, 376] on div "Undo" at bounding box center [244, 444] width 38 height 15
click at [30, 376] on div "Pen" at bounding box center [32, 444] width 11 height 6
click at [243, 376] on div "Undo" at bounding box center [244, 444] width 38 height 15
click at [248, 376] on div "Undo" at bounding box center [250, 444] width 16 height 6
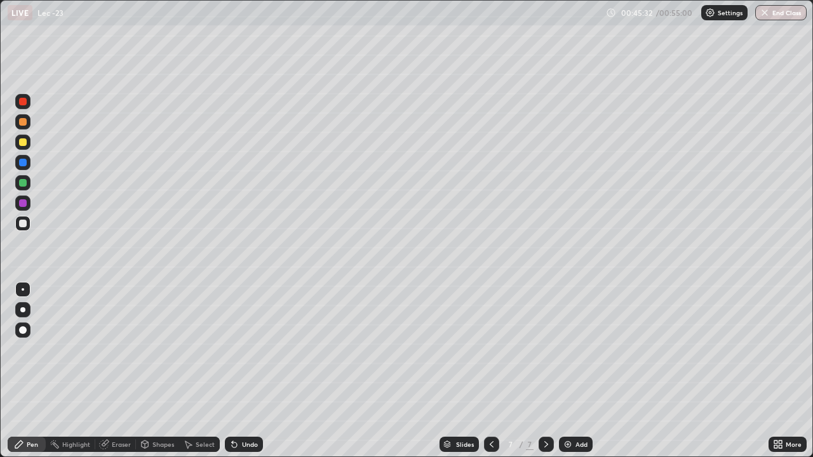
click at [246, 376] on div "Undo" at bounding box center [250, 444] width 16 height 6
click at [250, 376] on div "Undo" at bounding box center [244, 444] width 38 height 15
click at [250, 376] on div "Undo" at bounding box center [250, 444] width 16 height 6
click at [250, 376] on div "Undo" at bounding box center [244, 444] width 38 height 15
click at [249, 376] on div "Undo" at bounding box center [244, 444] width 38 height 15
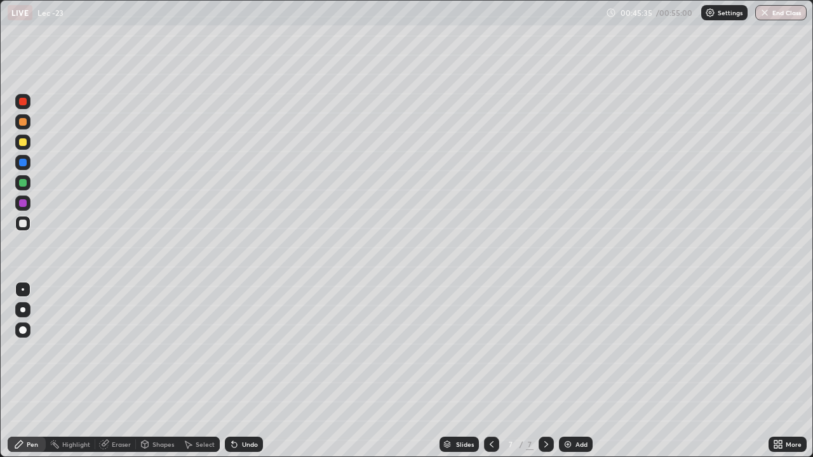
click at [249, 376] on div "Undo" at bounding box center [244, 444] width 38 height 15
click at [32, 376] on div "Pen" at bounding box center [27, 444] width 38 height 15
click at [786, 13] on button "End Class" at bounding box center [780, 12] width 51 height 15
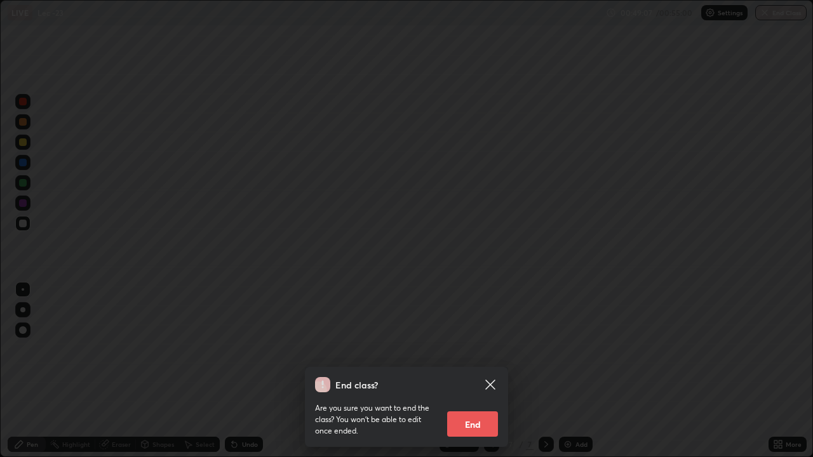
click at [490, 376] on icon at bounding box center [490, 384] width 15 height 15
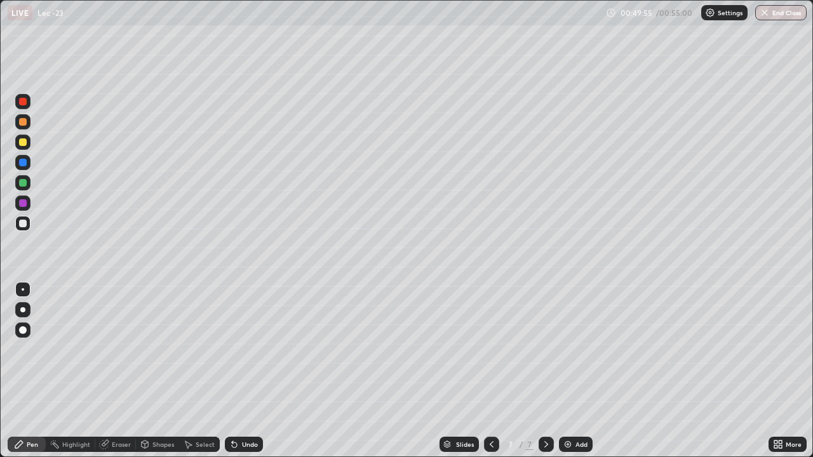
click at [791, 11] on button "End Class" at bounding box center [780, 12] width 51 height 15
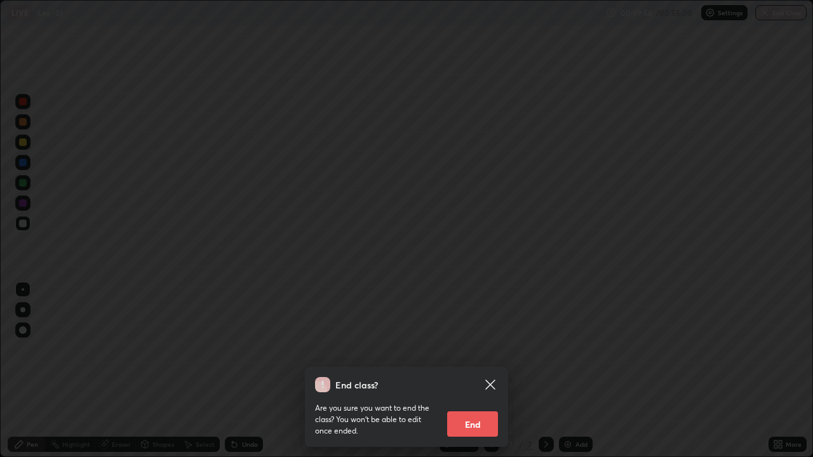
click at [488, 376] on button "End" at bounding box center [472, 424] width 51 height 25
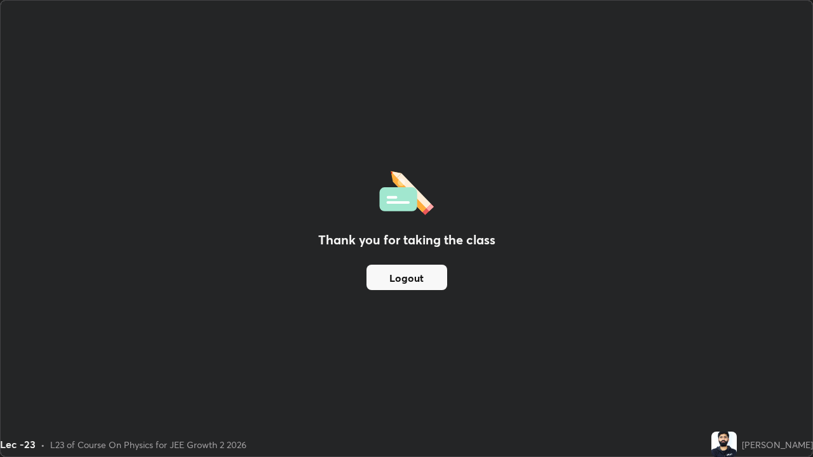
click at [432, 287] on button "Logout" at bounding box center [407, 277] width 81 height 25
click at [439, 286] on button "Logout" at bounding box center [407, 277] width 81 height 25
